Goal: Check status: Check status

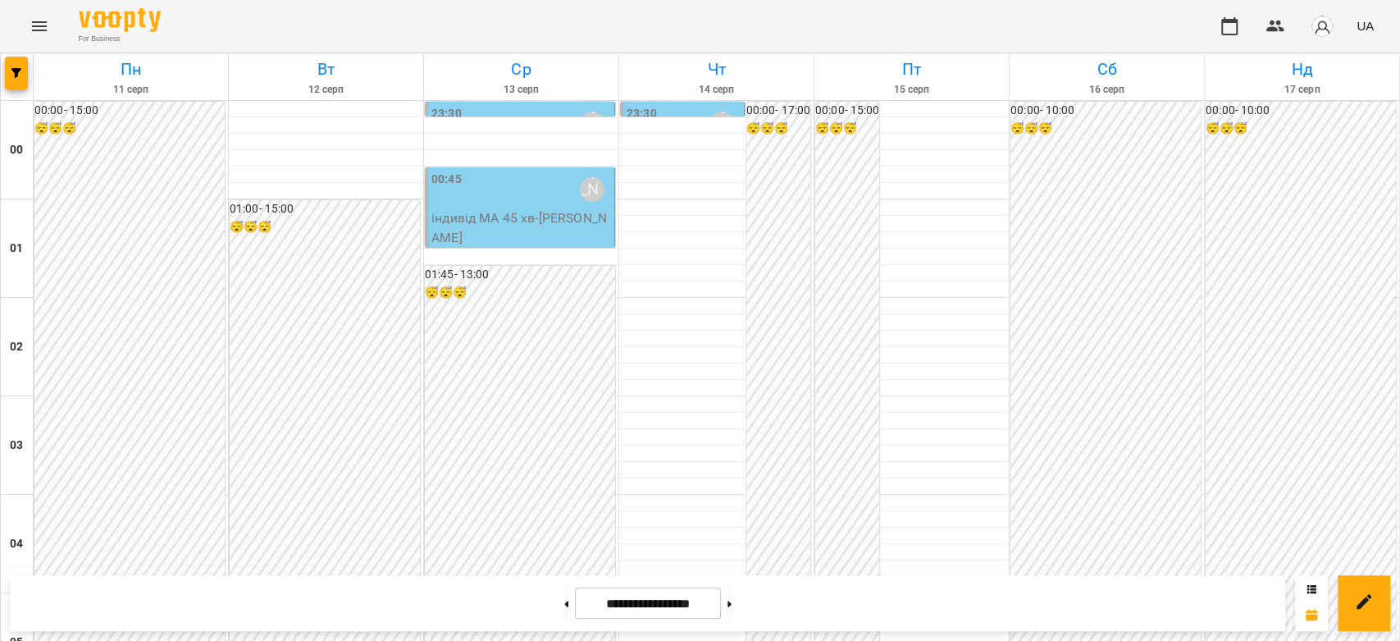
scroll to position [1276, 0]
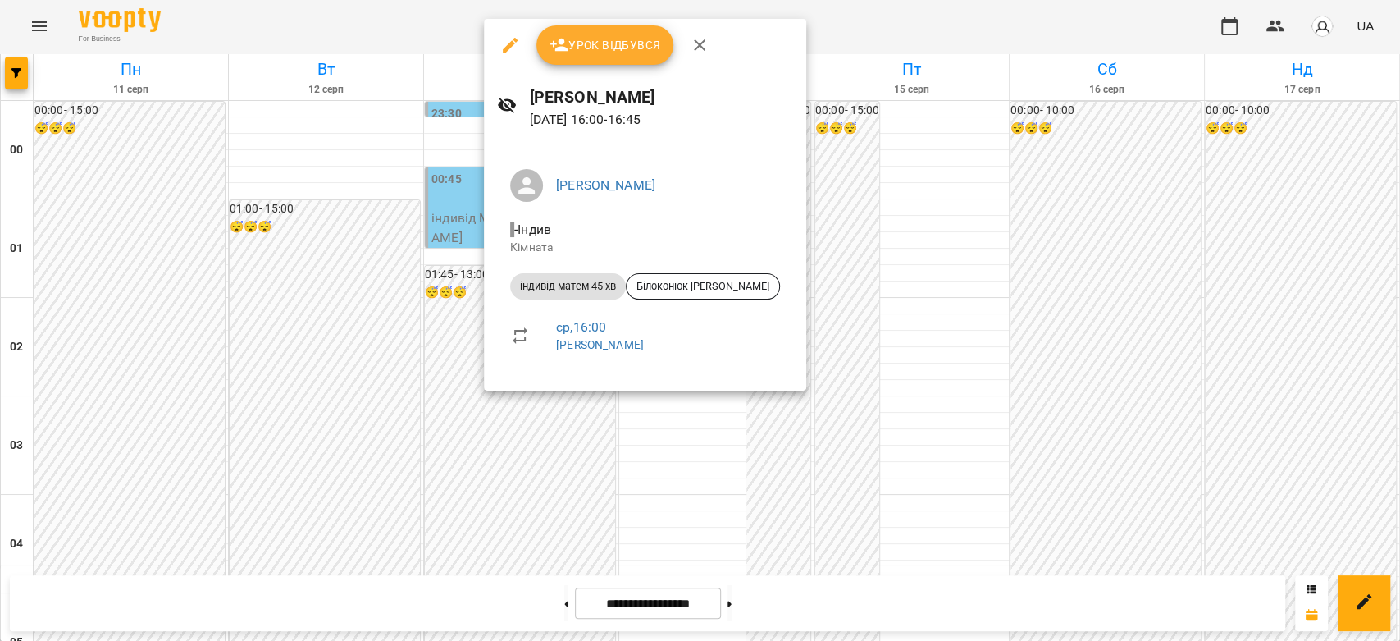
click at [440, 299] on div at bounding box center [700, 320] width 1400 height 641
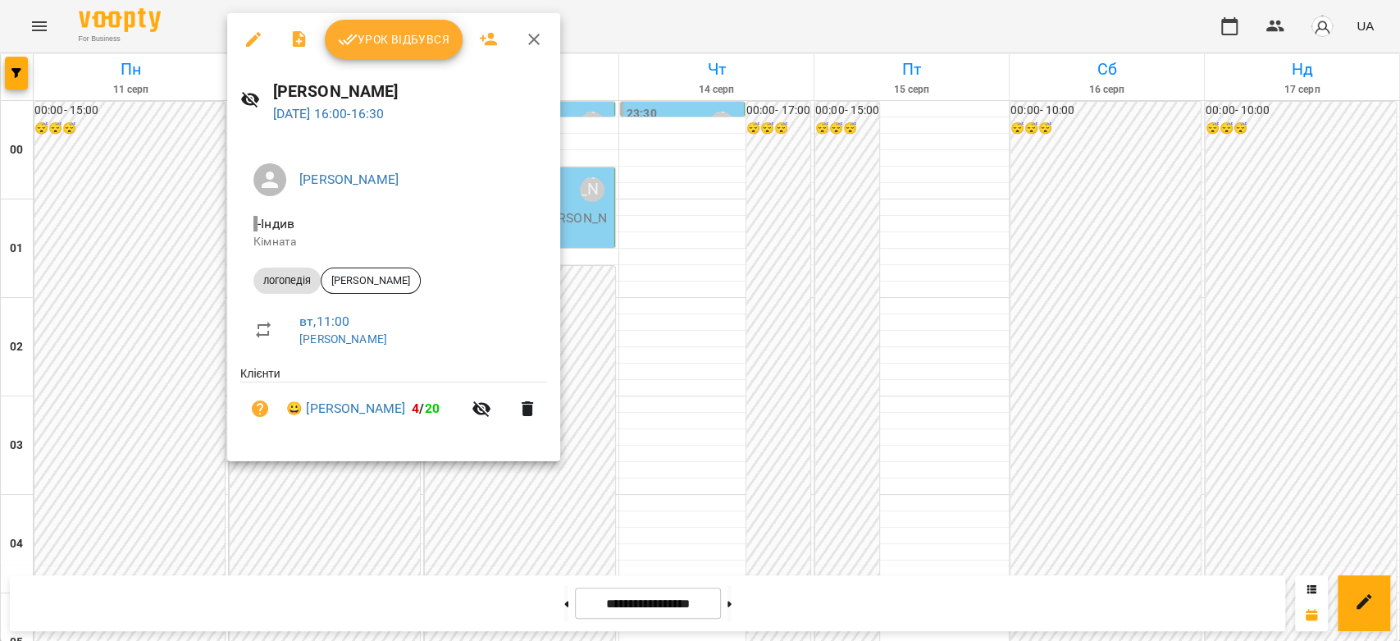
click at [692, 304] on div at bounding box center [700, 320] width 1400 height 641
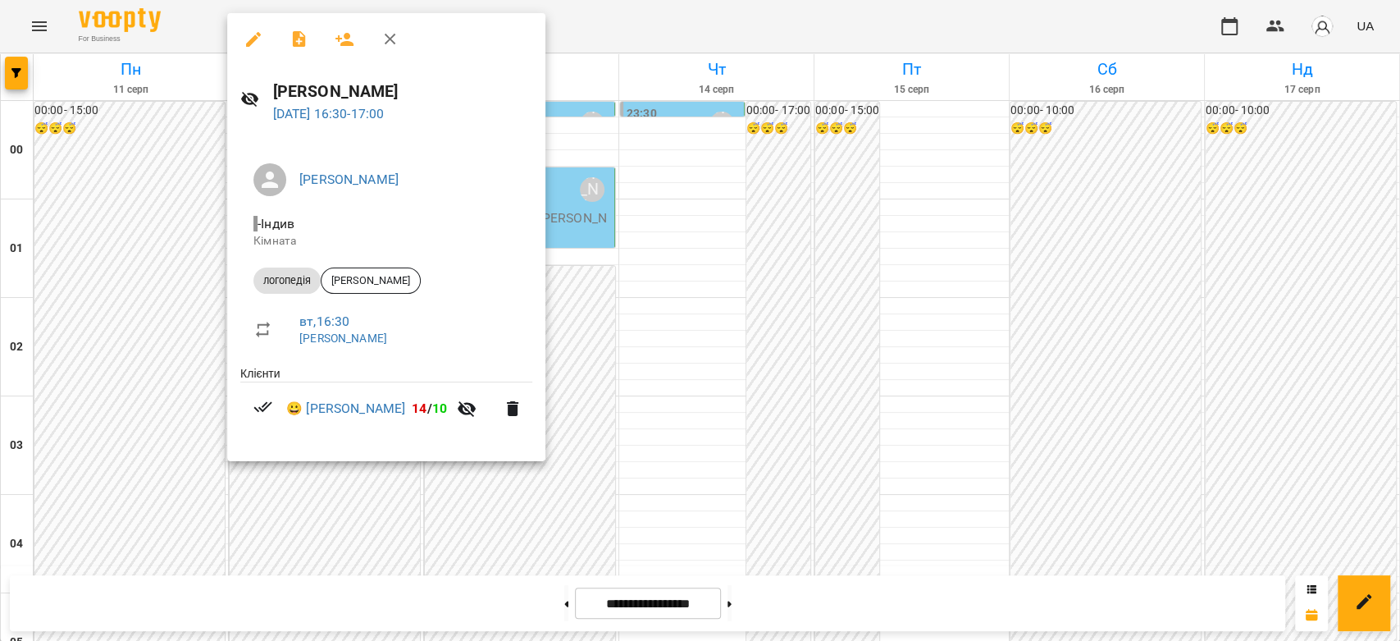
click at [758, 366] on div at bounding box center [700, 320] width 1400 height 641
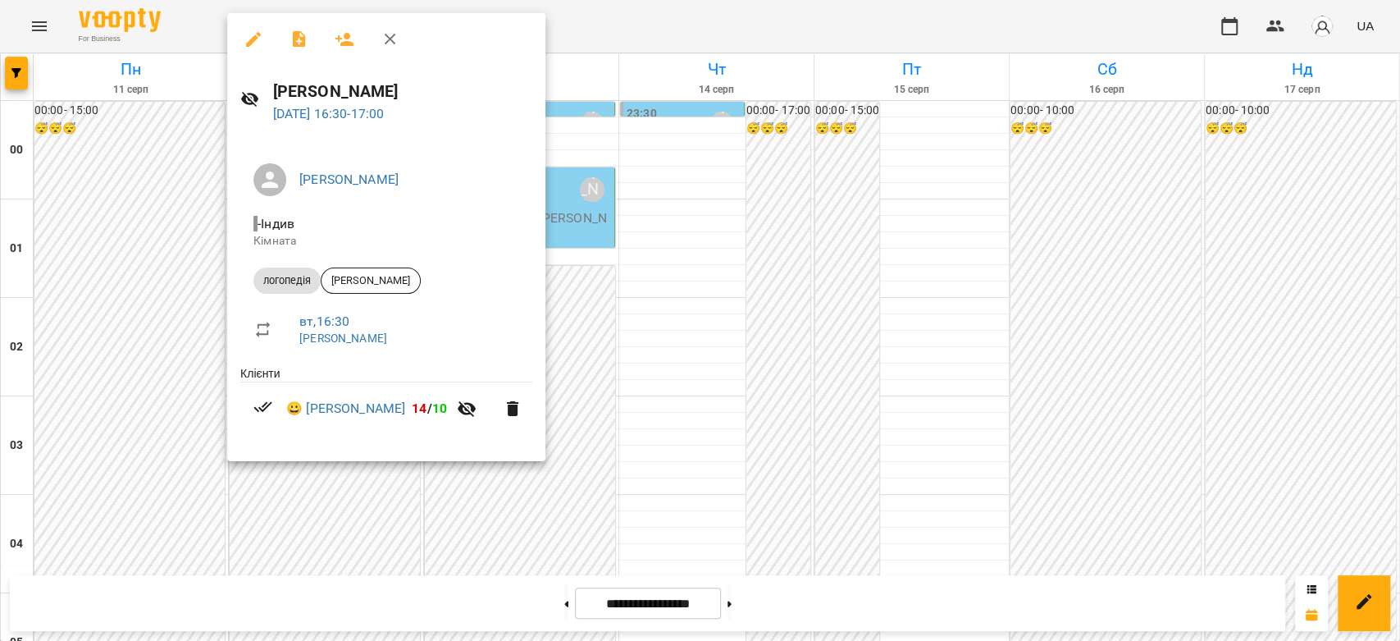
click at [653, 374] on div at bounding box center [700, 320] width 1400 height 641
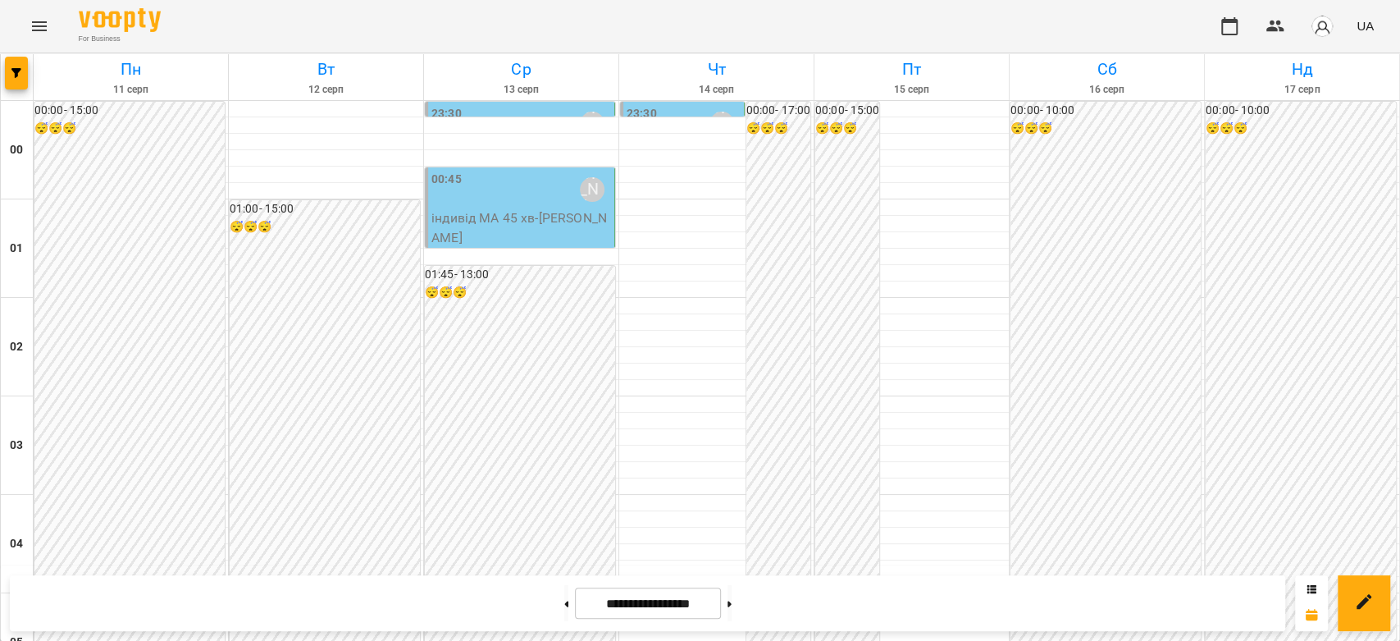
scroll to position [1440, 0]
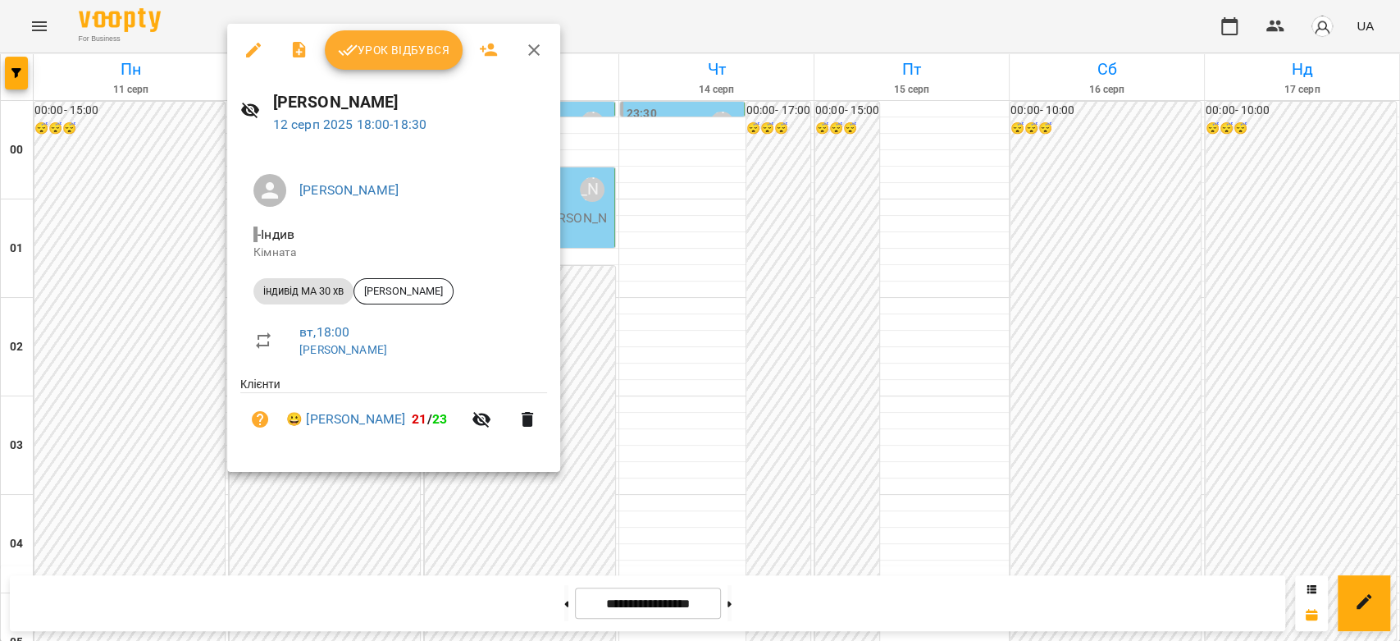
click at [641, 361] on div at bounding box center [700, 320] width 1400 height 641
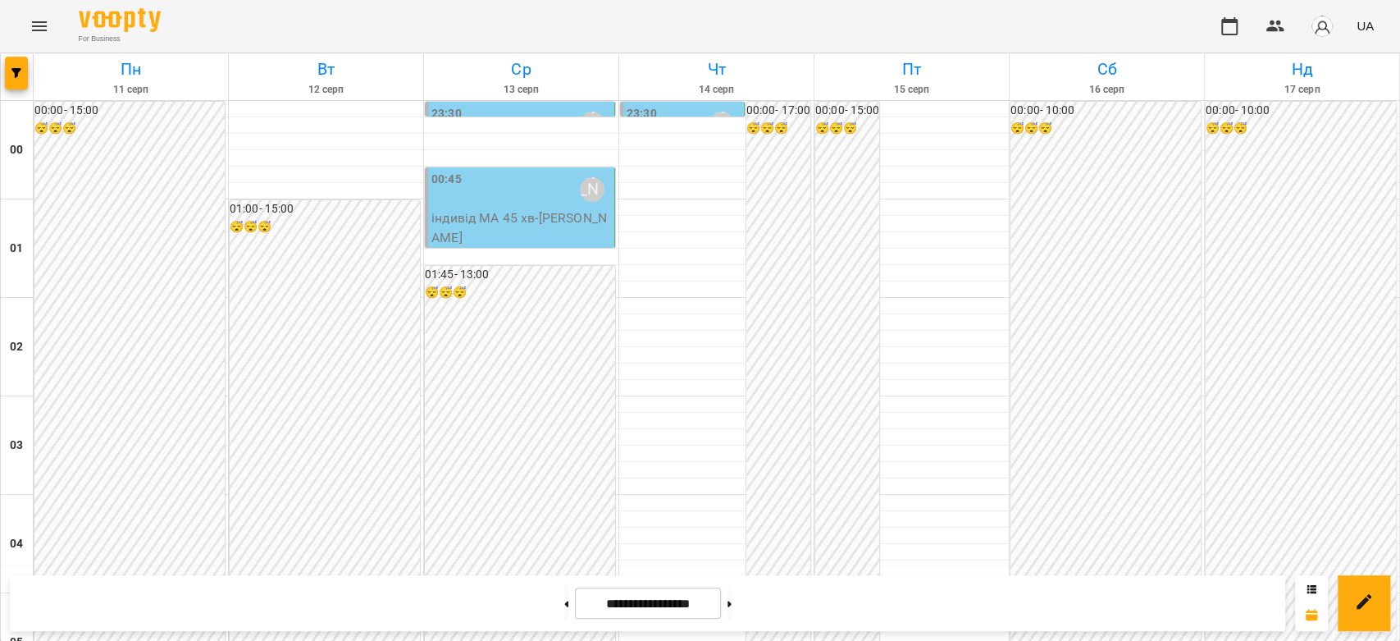
scroll to position [1623, 0]
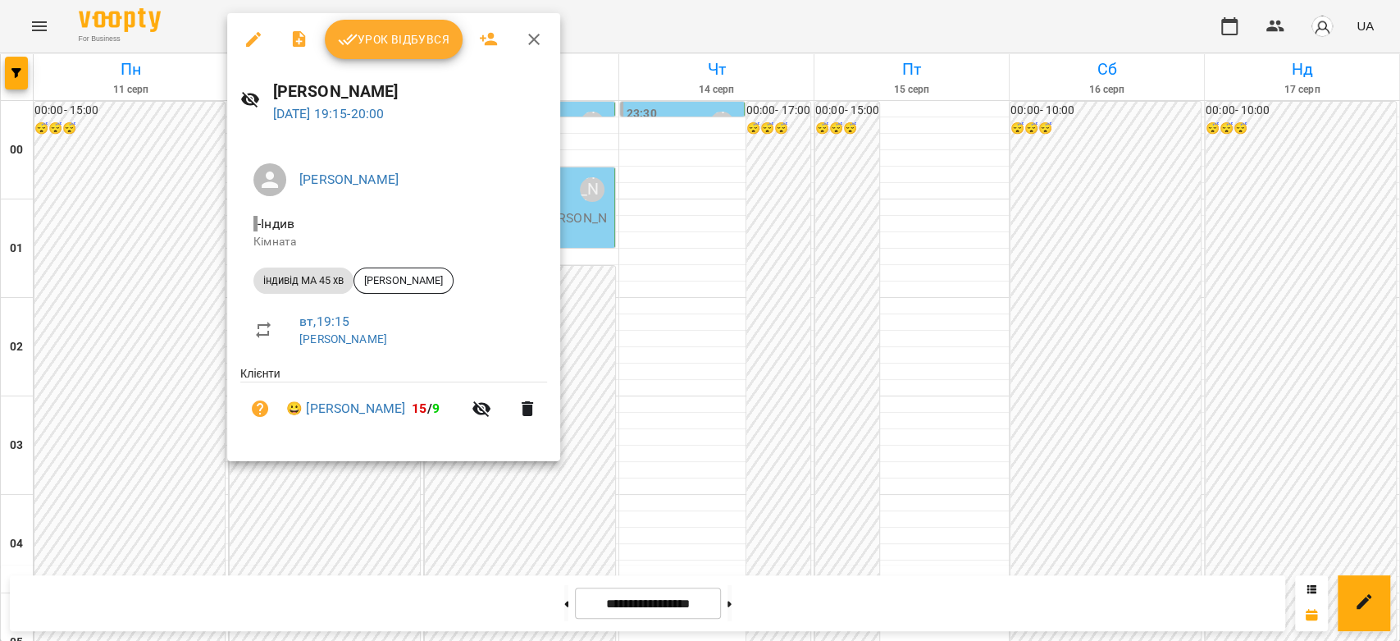
click at [625, 349] on div at bounding box center [700, 320] width 1400 height 641
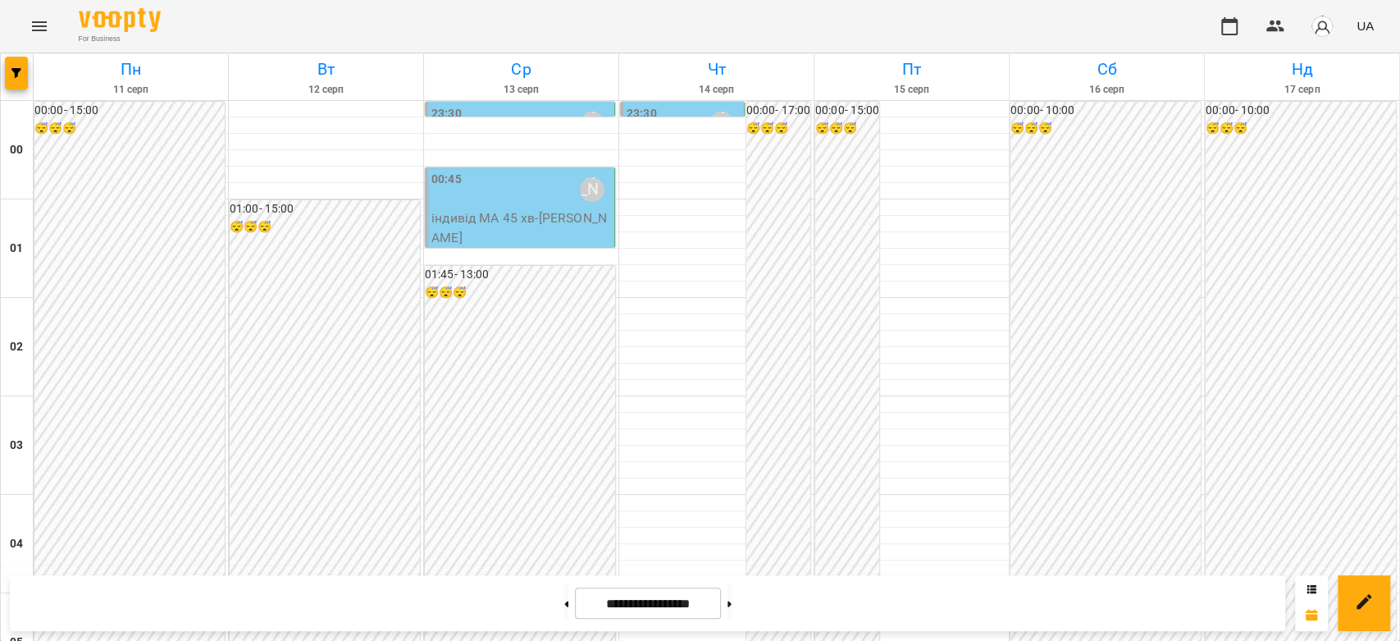
scroll to position [1805, 0]
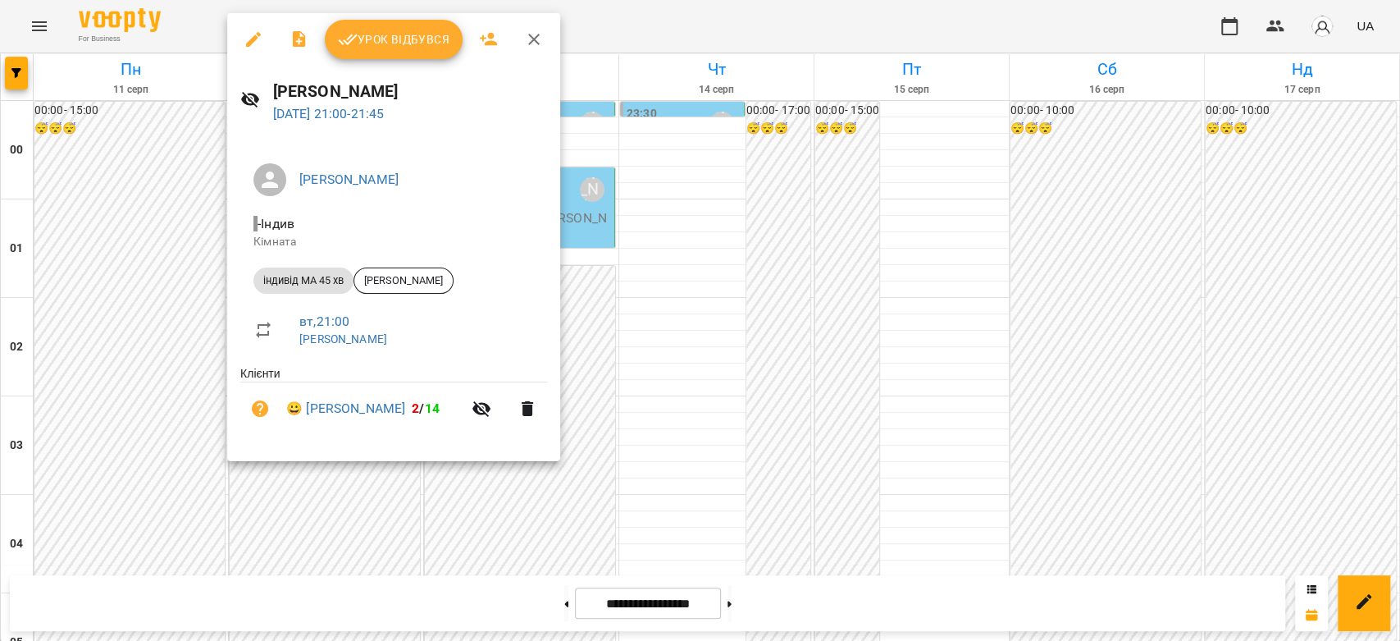
click at [700, 372] on div at bounding box center [700, 320] width 1400 height 641
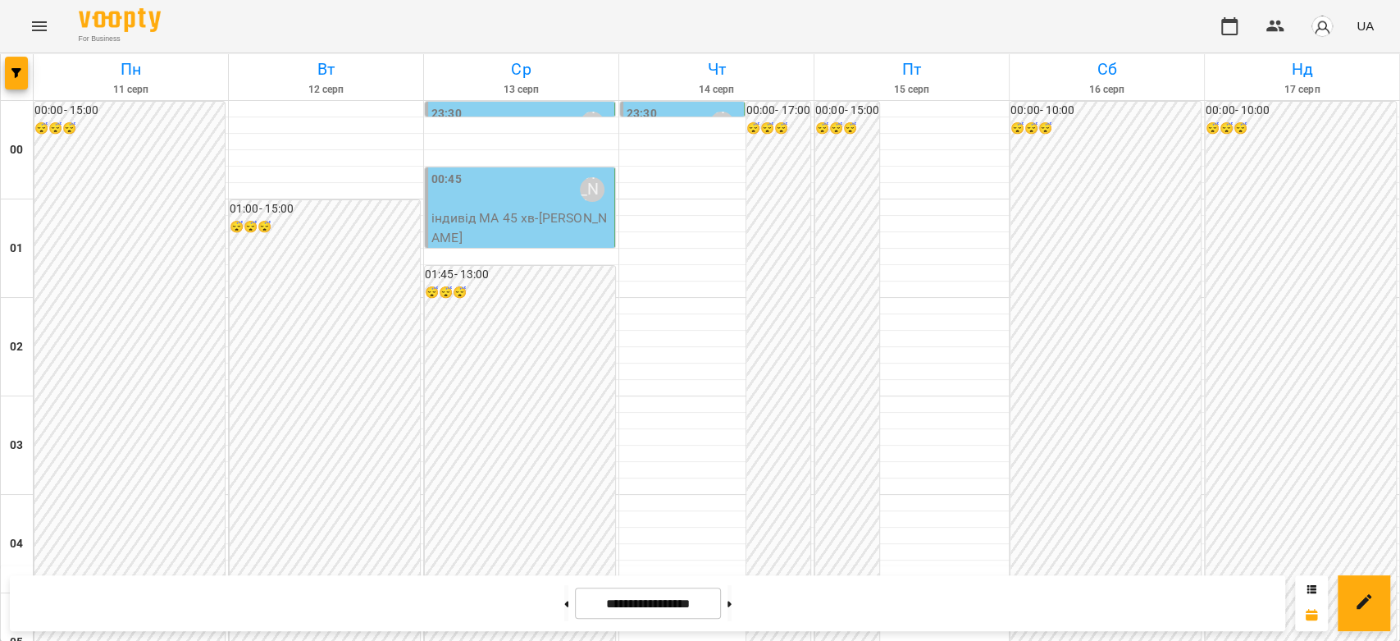
scroll to position [1440, 0]
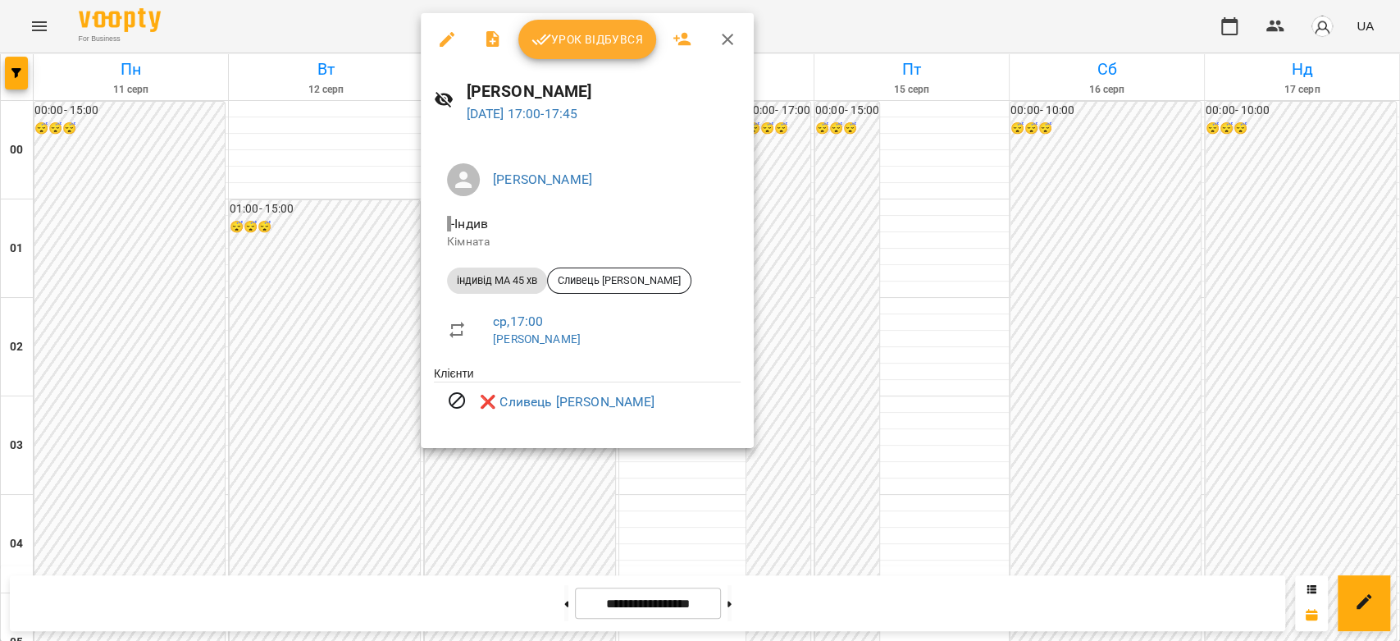
click at [779, 370] on div at bounding box center [700, 320] width 1400 height 641
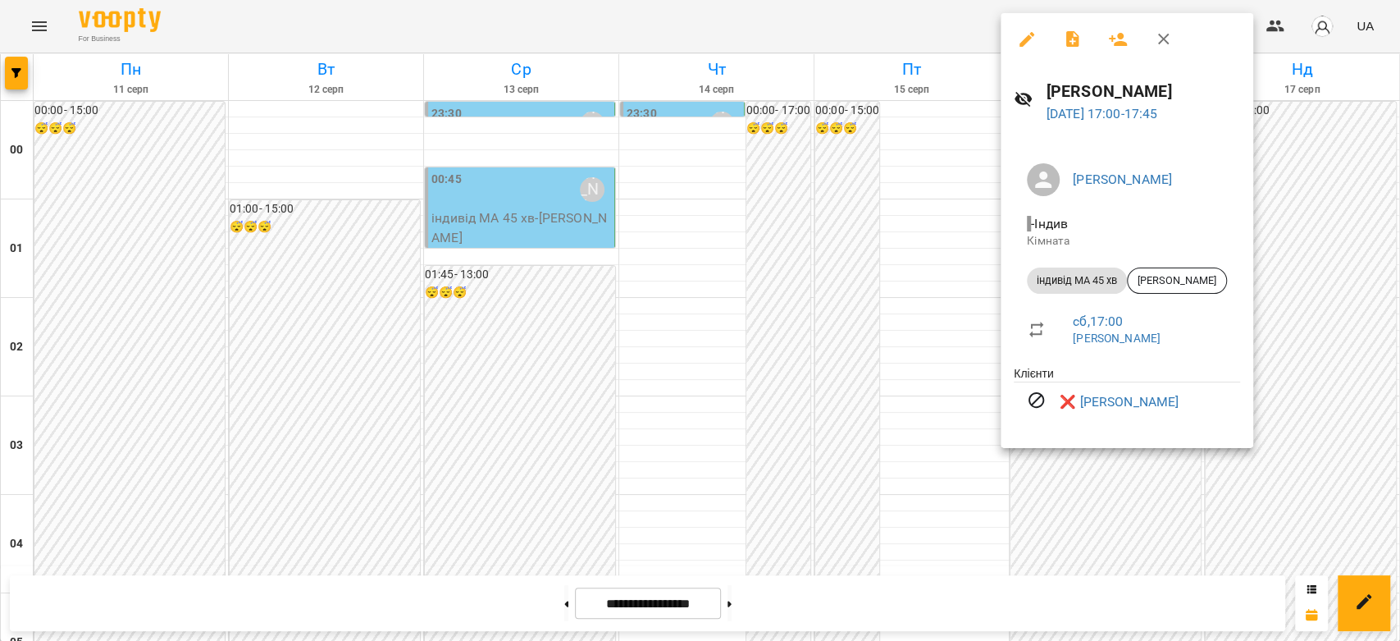
click at [874, 358] on div at bounding box center [700, 320] width 1400 height 641
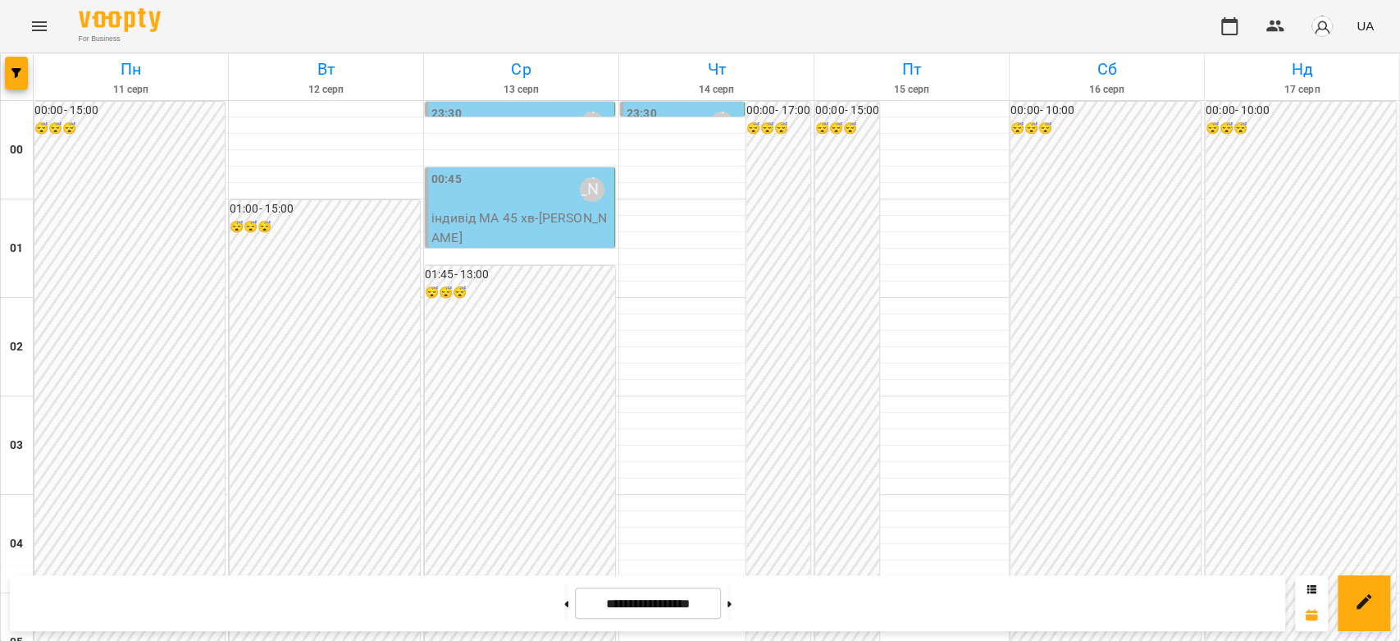
scroll to position [1349, 0]
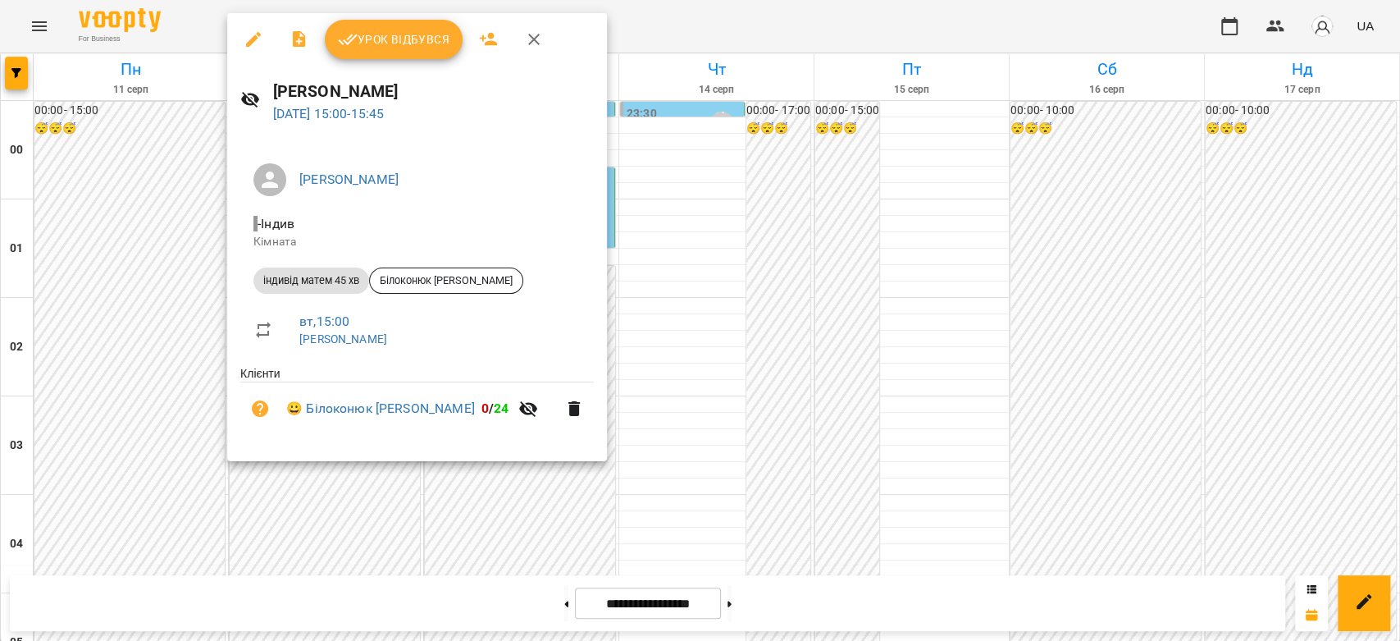
click at [151, 259] on div at bounding box center [700, 320] width 1400 height 641
